Goal: Information Seeking & Learning: Learn about a topic

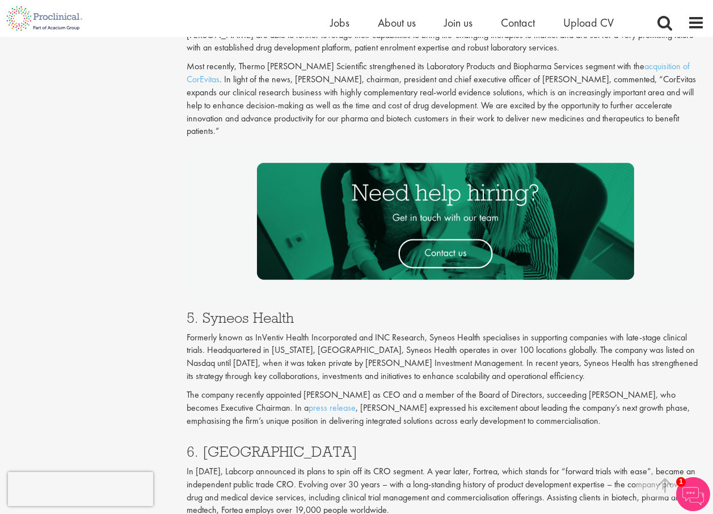
scroll to position [1871, 0]
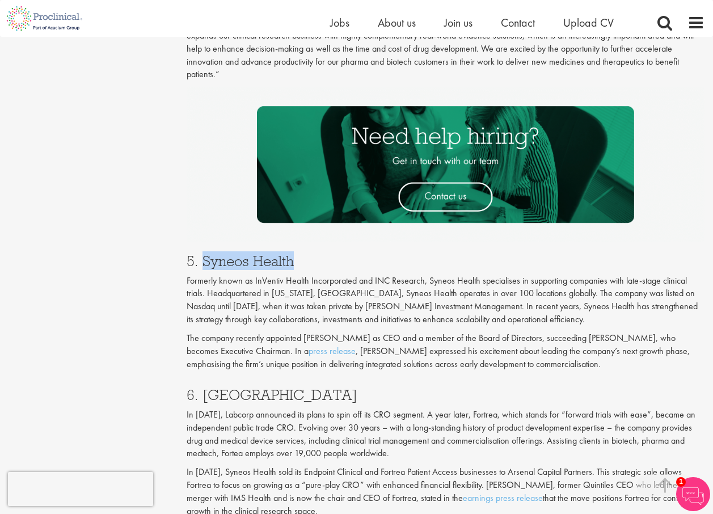
drag, startPoint x: 308, startPoint y: 192, endPoint x: 204, endPoint y: 193, distance: 104.3
click at [204, 253] on h3 "5. Syneos Health" at bounding box center [446, 260] width 518 height 15
copy h3 "Syneos Health"
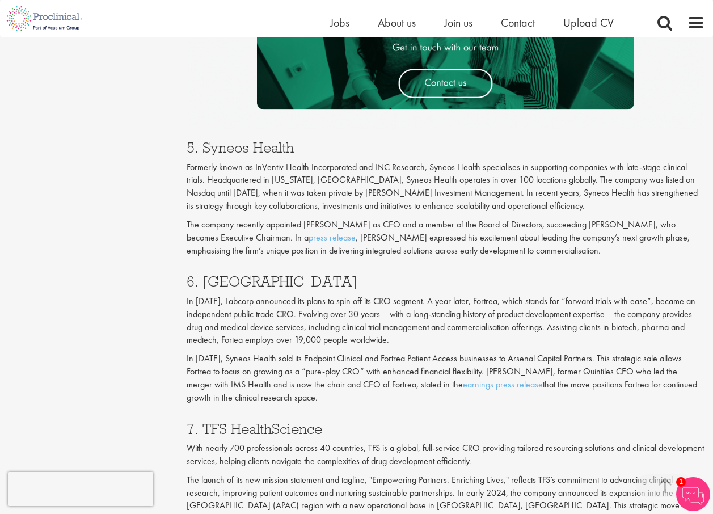
scroll to position [2551, 0]
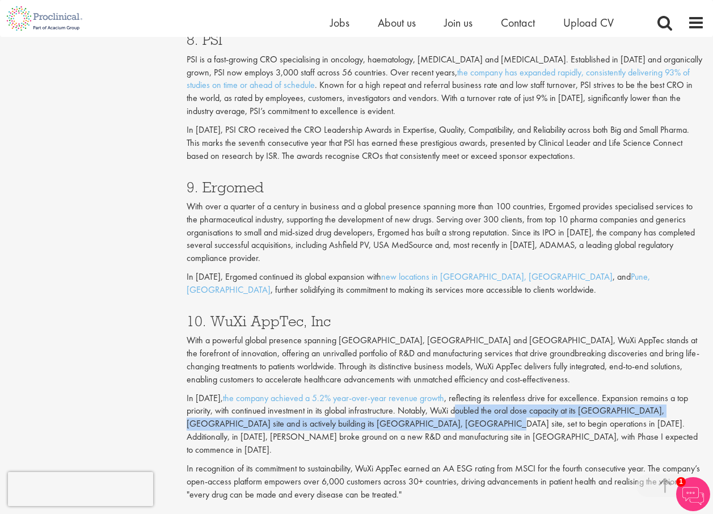
drag, startPoint x: 460, startPoint y: 338, endPoint x: 423, endPoint y: 350, distance: 38.7
click at [423, 392] on p "In [DATE], the company achieved a 5.2% year-over-year revenue growth , reflecti…" at bounding box center [446, 424] width 518 height 65
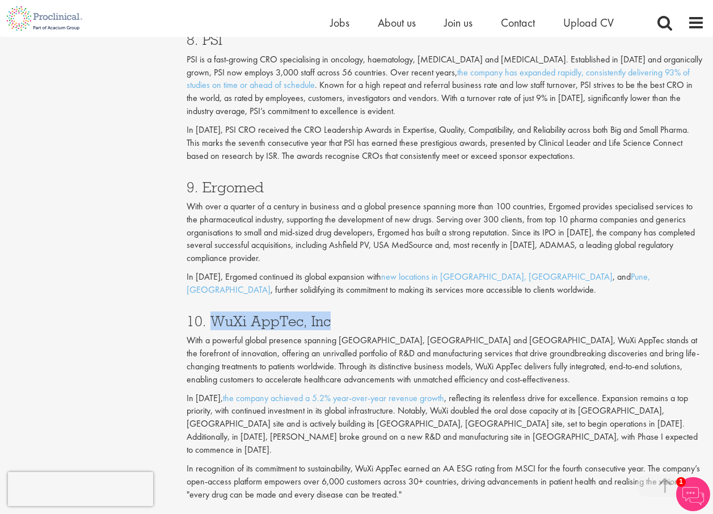
drag, startPoint x: 335, startPoint y: 242, endPoint x: 214, endPoint y: 243, distance: 120.8
click at [214, 314] on h3 "10. WuXi AppTec, Inc" at bounding box center [446, 321] width 518 height 15
copy h3 "WuXi AppTec, Inc"
